Goal: Communication & Community: Answer question/provide support

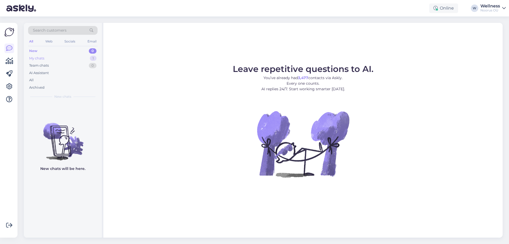
click at [50, 59] on div "My chats 1" at bounding box center [62, 58] width 69 height 7
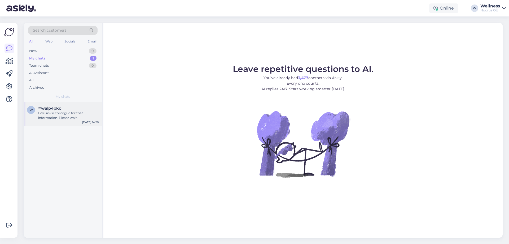
click at [53, 114] on div "I will ask a colleague for that information. Please wait." at bounding box center [68, 116] width 60 height 10
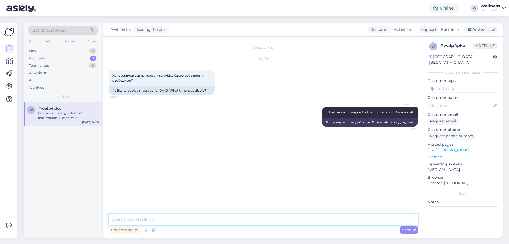
click at [142, 222] on textarea at bounding box center [263, 219] width 309 height 11
type textarea "Здравству"
type input "[PERSON_NAME]"
click at [141, 219] on textarea "Здравству" at bounding box center [263, 219] width 309 height 11
type textarea "Здравствуйте, благодарим Вас за запрос. Какой массаж Вас интересует?"
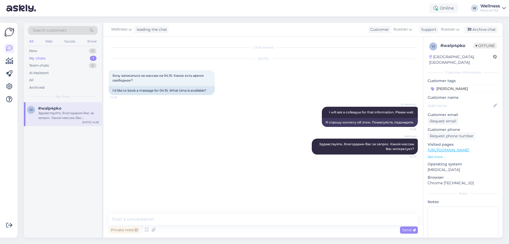
click at [252, 167] on div "Chat started [DATE] Хочу записаться на массаж на 04.10. Какое есть время свобод…" at bounding box center [266, 125] width 314 height 167
click at [35, 51] on div "New" at bounding box center [33, 50] width 8 height 5
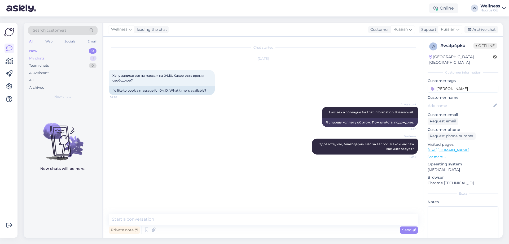
click at [36, 57] on div "My chats" at bounding box center [36, 58] width 15 height 5
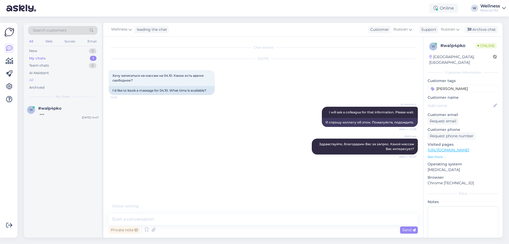
click at [36, 79] on div "All" at bounding box center [62, 79] width 69 height 7
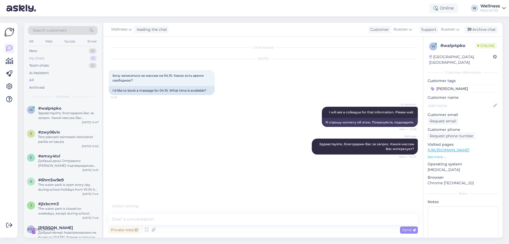
click at [44, 57] on div "My chats" at bounding box center [36, 58] width 15 height 5
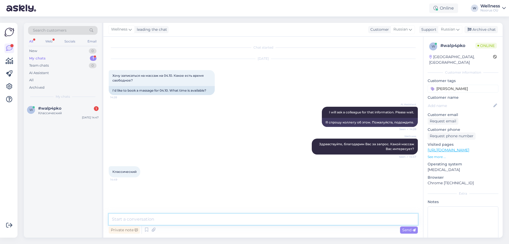
click at [145, 215] on textarea at bounding box center [263, 219] width 309 height 11
click at [183, 220] on textarea "[DATE] можем предложить 9,00, 13.00" at bounding box center [263, 219] width 309 height 11
click at [205, 221] on textarea "[DATE] можем предложить 9.00, 13.00" at bounding box center [263, 219] width 309 height 11
type textarea "[DATE] можем предложить 9.00, 13.00, 14.00, 15.00,18.00 или 19.00"
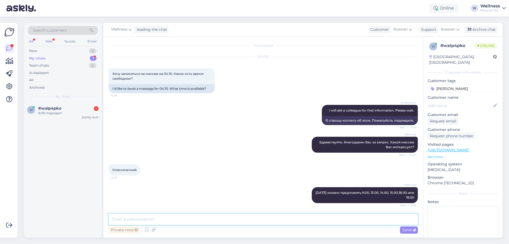
scroll to position [25, 0]
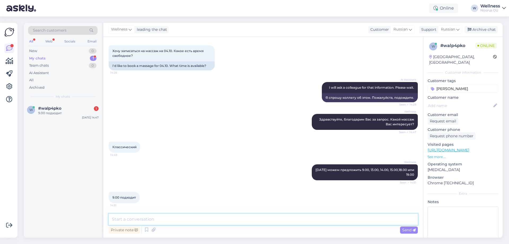
type textarea "[PERSON_NAME]"
type textarea "Напишите, пожалуйста Ваше имя и фамилию и контактный телефон"
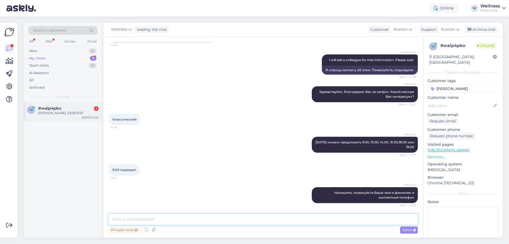
scroll to position [75, 0]
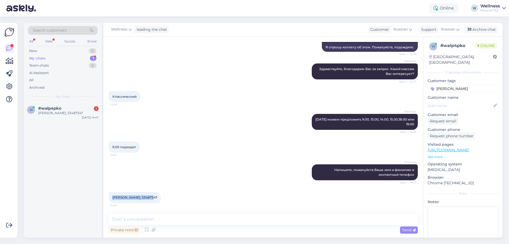
drag, startPoint x: 112, startPoint y: 197, endPoint x: 150, endPoint y: 197, distance: 37.7
click at [150, 197] on div "[PERSON_NAME], 53487347 14:52" at bounding box center [135, 197] width 52 height 11
copy span "[PERSON_NAME], 53487347"
click at [148, 219] on textarea at bounding box center [263, 219] width 309 height 11
paste textarea "Tellimuse kinnitus Nimi: [PERSON_NAME] Kuupäev Kestus Hoolitsus Hind Allahindlu…"
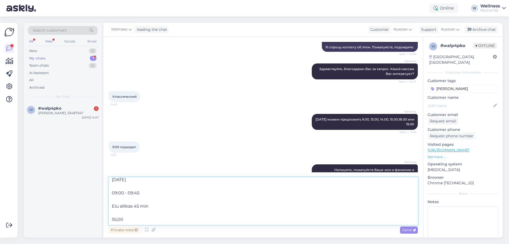
scroll to position [122, 0]
click at [112, 219] on textarea "Tellimuse kinnitus Nimi: [PERSON_NAME] Kuupäev Kestus Hoolitsus Hind Allahindlu…" at bounding box center [263, 201] width 309 height 48
click at [112, 210] on textarea "Tellimuse kinnitus Nimi: [PERSON_NAME] Kuupäev Kestus Hoolitsus Hind Allahindlu…" at bounding box center [263, 201] width 309 height 48
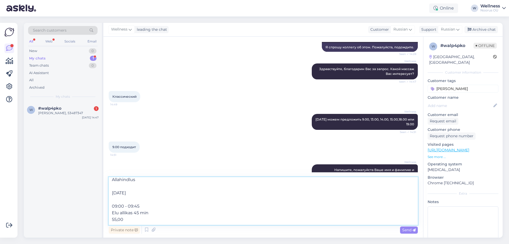
click at [113, 206] on textarea "Tellimuse kinnitus Nimi: [PERSON_NAME] Kuupäev Kestus Hoolitsus Hind Allahindlu…" at bounding box center [263, 201] width 309 height 48
click at [110, 194] on textarea "Tellimuse kinnitus Nimi: [PERSON_NAME] Kuupäev Kestus Hoolitsus Hind Allahindlu…" at bounding box center [263, 201] width 309 height 48
type textarea "Tellimuse kinnitus Nimi: [PERSON_NAME] [DATE] 09:00 - 09:45 Elu allikas 45 min …"
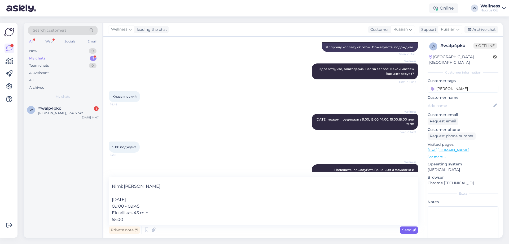
click at [408, 228] on span "Send" at bounding box center [409, 229] width 14 height 5
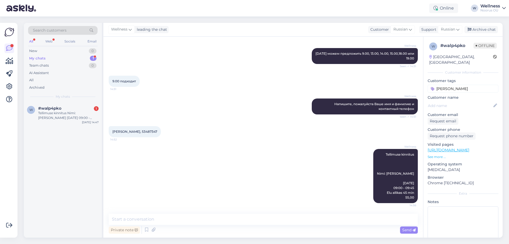
scroll to position [0, 0]
click at [71, 119] on div "Tellimuse kinnitus Nimi: [PERSON_NAME] [DATE] 09:00 - 09:45 Elu allikas 45 min …" at bounding box center [68, 116] width 60 height 10
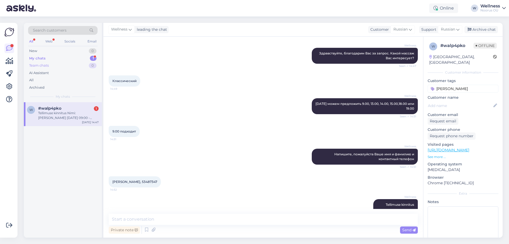
click at [46, 62] on div "Team chats 0" at bounding box center [62, 65] width 69 height 7
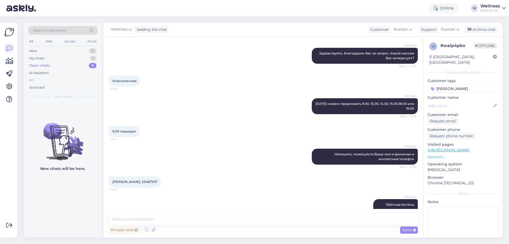
click at [34, 81] on div "All" at bounding box center [62, 79] width 69 height 7
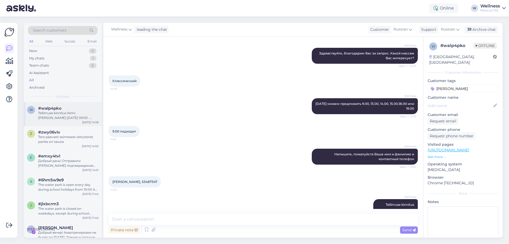
click at [52, 116] on div "Tellimuse kinnitus Nimi: [PERSON_NAME] [DATE] 09:00 - 09:45 Elu allikas 45 min …" at bounding box center [68, 116] width 60 height 10
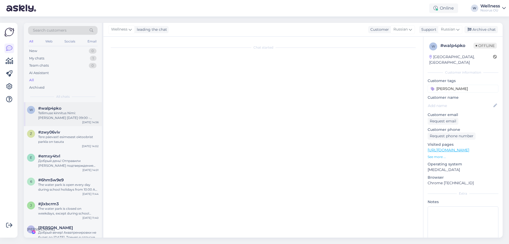
scroll to position [141, 0]
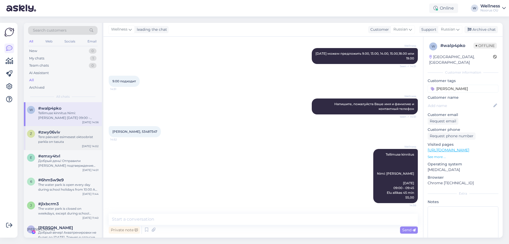
click at [56, 129] on div "z #zwy06viv Tere päevast! esimesest oktoobrist parkla on tasuta [DATE] 14:02" at bounding box center [63, 138] width 78 height 24
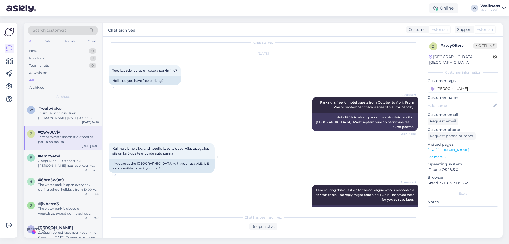
scroll to position [0, 0]
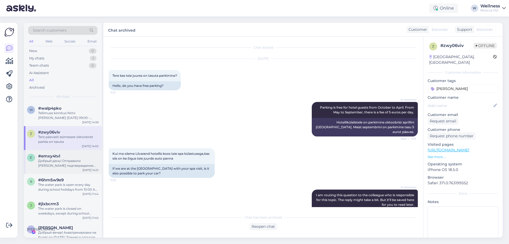
click at [69, 161] on div "Добрый день! Отправили [PERSON_NAME] подтверждение бронирования на почту. Хлолш…" at bounding box center [68, 163] width 60 height 10
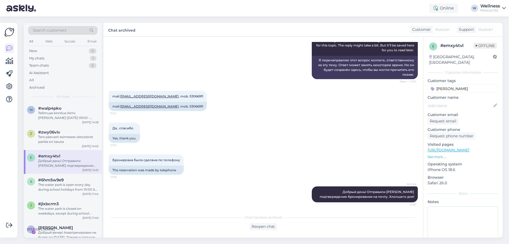
scroll to position [160, 0]
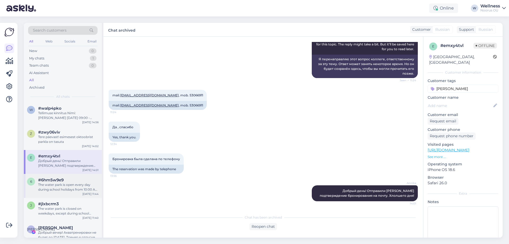
click at [48, 179] on span "#6hm5w9e9" at bounding box center [50, 179] width 25 height 5
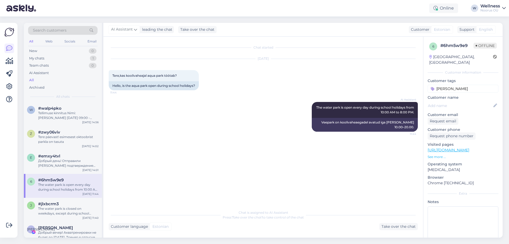
scroll to position [0, 0]
click at [55, 205] on span "#jlxbcrm3" at bounding box center [48, 203] width 21 height 5
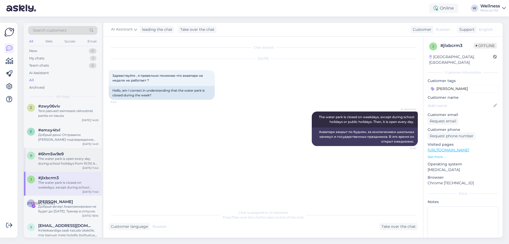
scroll to position [35, 0]
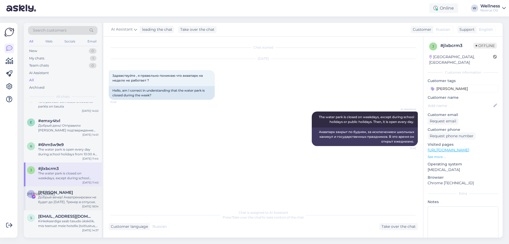
click at [50, 192] on span "[PERSON_NAME]" at bounding box center [55, 192] width 35 height 5
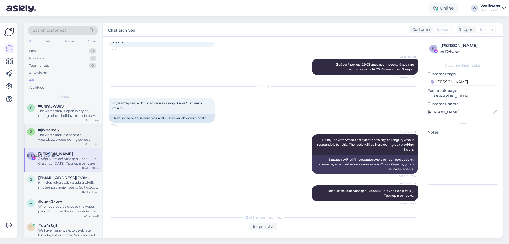
scroll to position [106, 0]
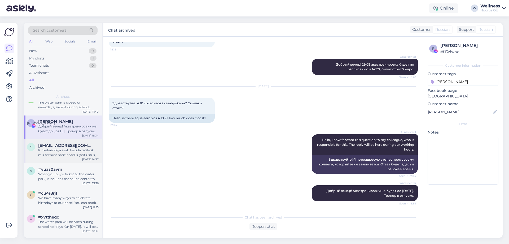
click at [67, 149] on div "Kinkekaardiga saab tasuda ükskõik, mis teenust meie hotellis (toitlustus, hooli…" at bounding box center [68, 153] width 60 height 10
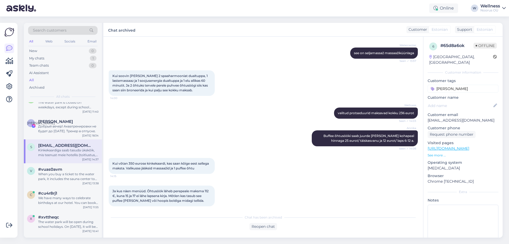
scroll to position [936, 0]
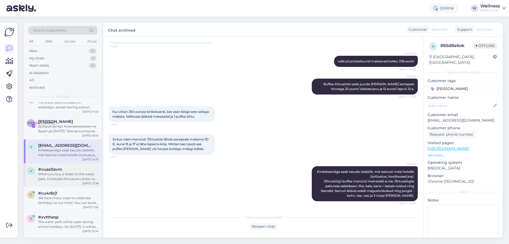
click at [73, 176] on div "When you buy a ticket to the water park, it includes the sauna center too. No e…" at bounding box center [68, 177] width 60 height 10
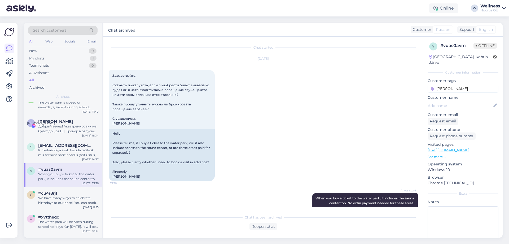
scroll to position [55, 0]
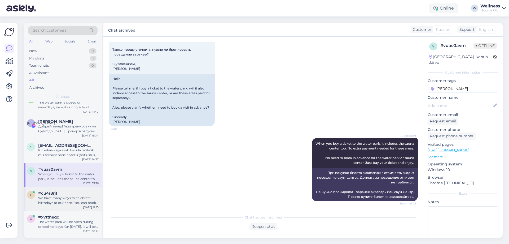
click at [71, 193] on div "#cu4r8rj1" at bounding box center [68, 193] width 60 height 5
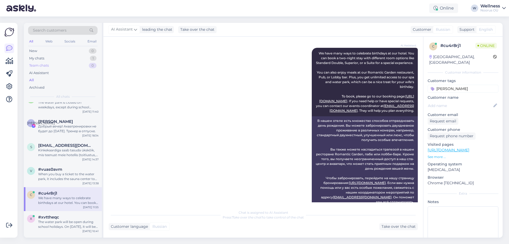
click at [37, 66] on div "Team chats" at bounding box center [39, 65] width 20 height 5
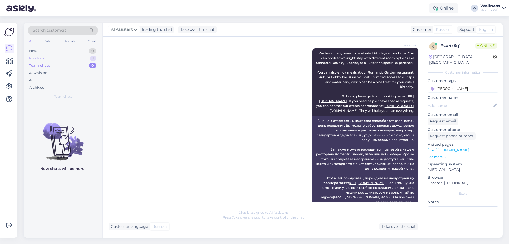
click at [43, 59] on div "My chats" at bounding box center [36, 58] width 15 height 5
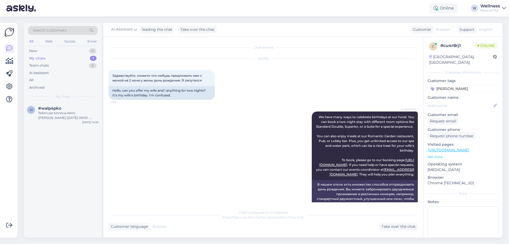
click at [42, 56] on div "My chats" at bounding box center [37, 58] width 16 height 5
click at [46, 118] on div "Tellimuse kinnitus Nimi: [PERSON_NAME] [DATE] 09:00 - 09:45 Elu allikas 45 min …" at bounding box center [68, 116] width 60 height 10
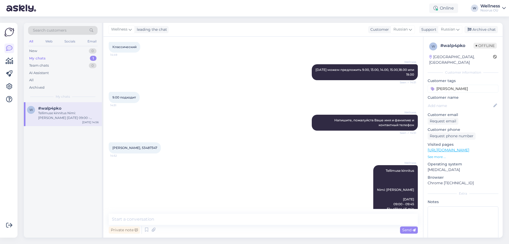
scroll to position [141, 0]
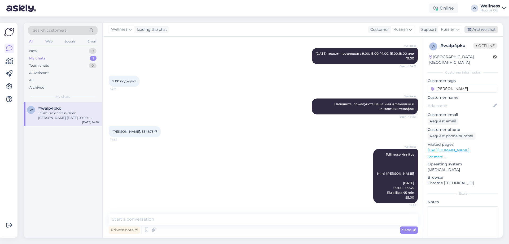
click at [484, 32] on div "Archive chat" at bounding box center [481, 29] width 33 height 7
